Goal: Book appointment/travel/reservation

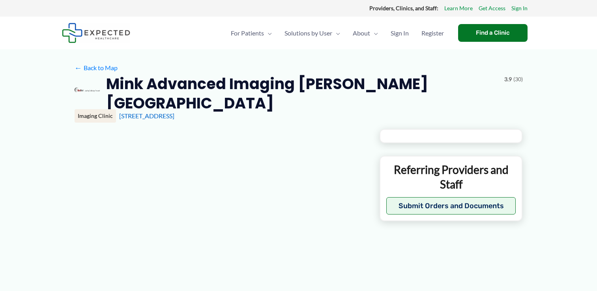
type input "**********"
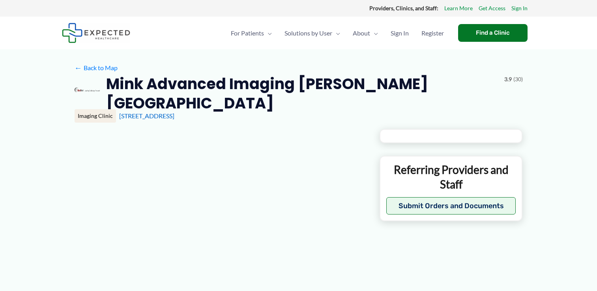
type input "**********"
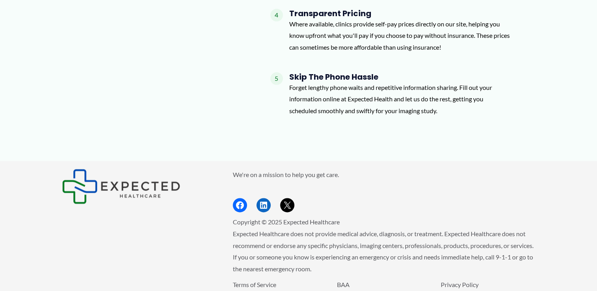
scroll to position [1021, 0]
